Goal: Task Accomplishment & Management: Use online tool/utility

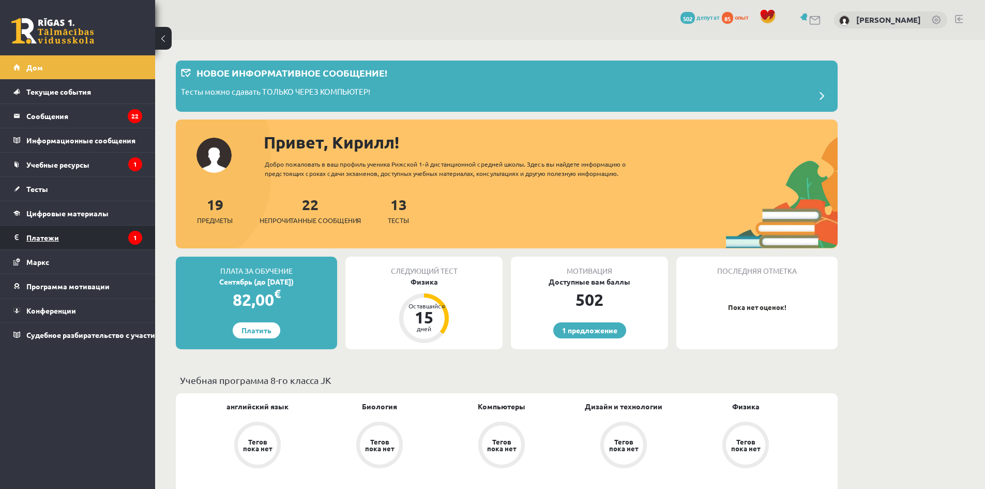
click at [77, 232] on legend "Платежи 1" at bounding box center [84, 238] width 116 height 24
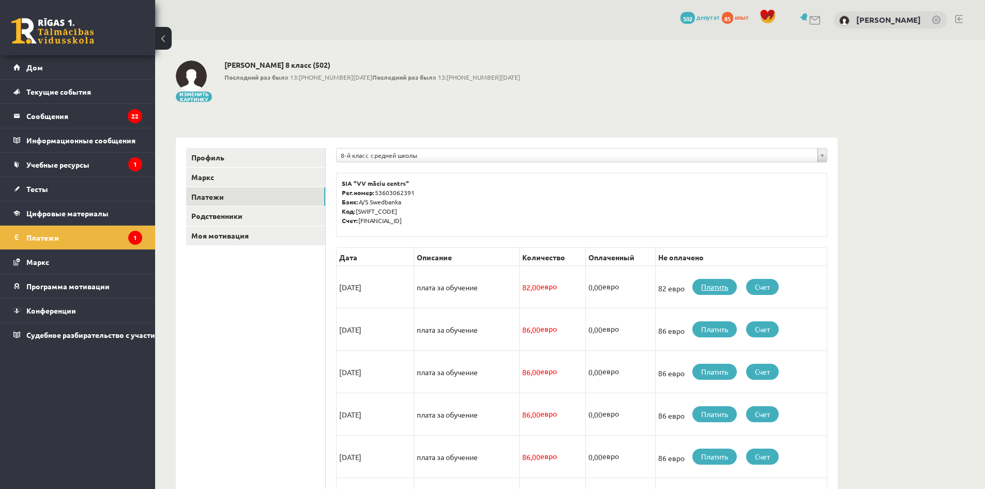
click at [698, 281] on link "Платить" at bounding box center [715, 287] width 44 height 16
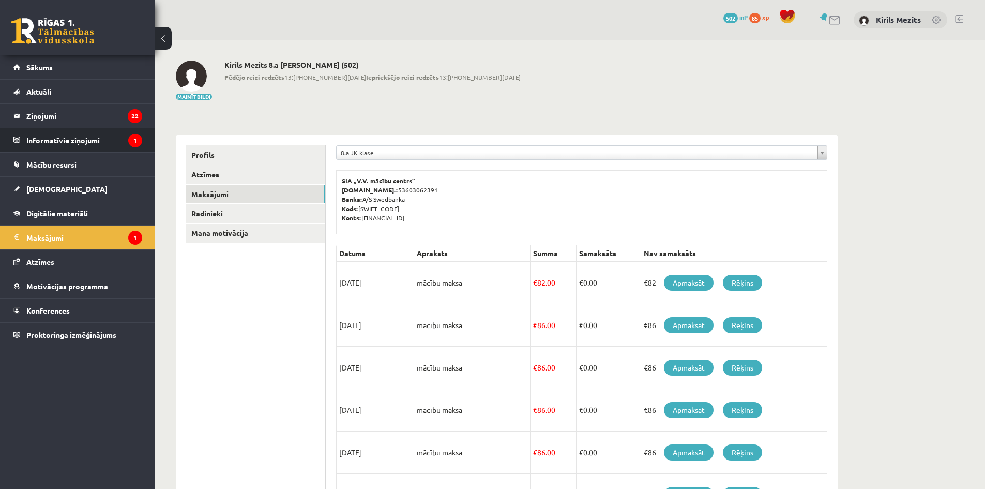
click at [85, 148] on legend "Informatīvie ziņojumi 1" at bounding box center [84, 140] width 116 height 24
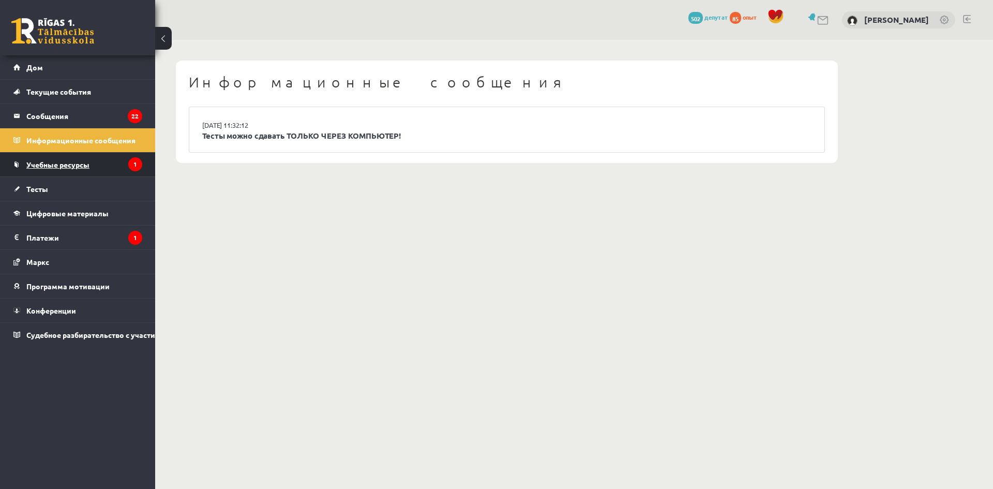
click at [93, 161] on link "Учебные ресурсы" at bounding box center [77, 165] width 129 height 24
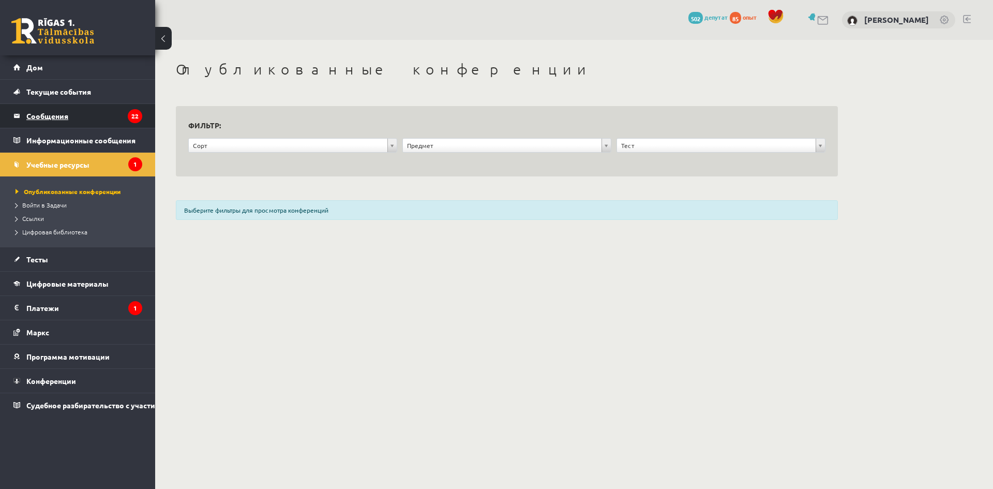
click at [101, 121] on legend "Сообщения 22" at bounding box center [84, 116] width 116 height 24
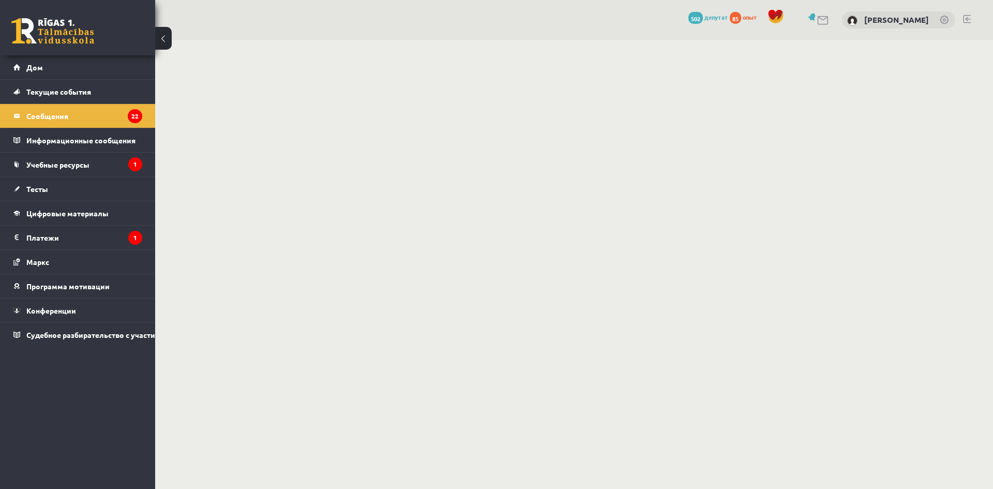
click at [99, 166] on link "Учебные ресурсы" at bounding box center [77, 165] width 129 height 24
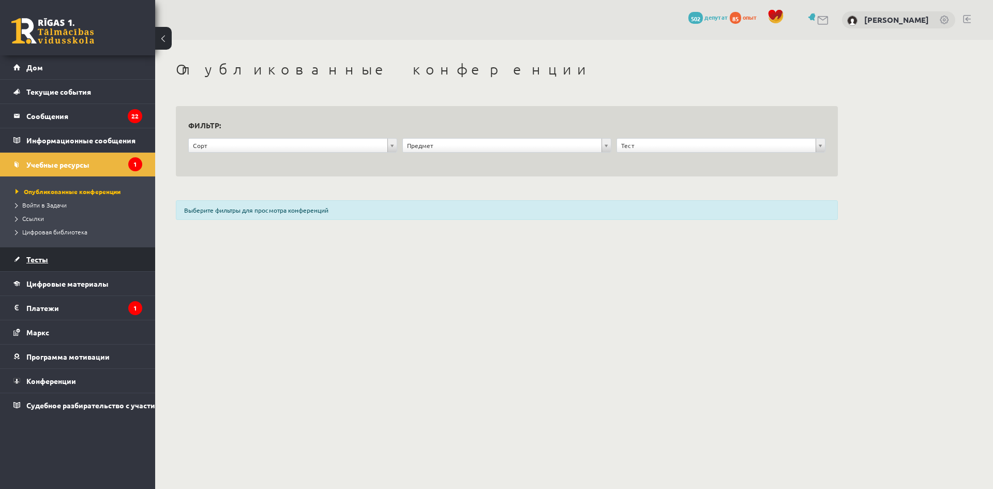
click at [70, 260] on link "Тесты" at bounding box center [77, 259] width 129 height 24
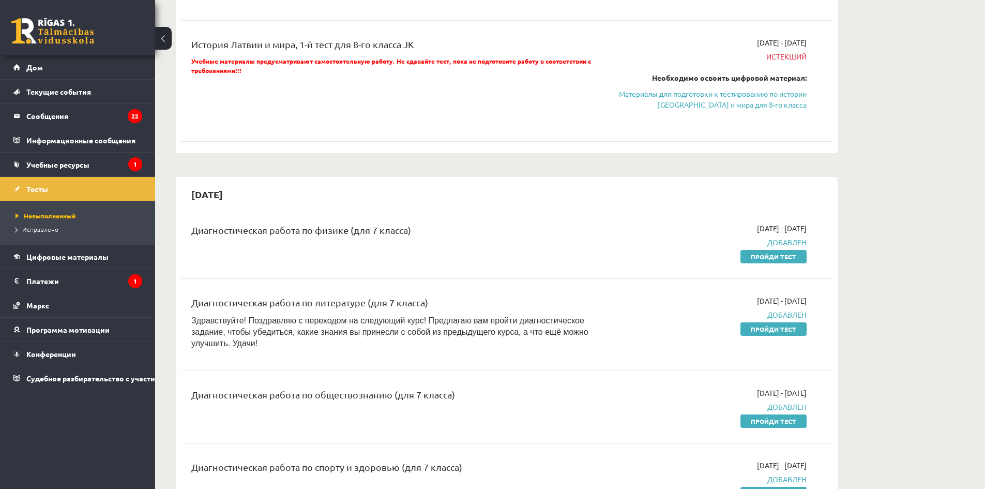
scroll to position [879, 0]
